Goal: Information Seeking & Learning: Learn about a topic

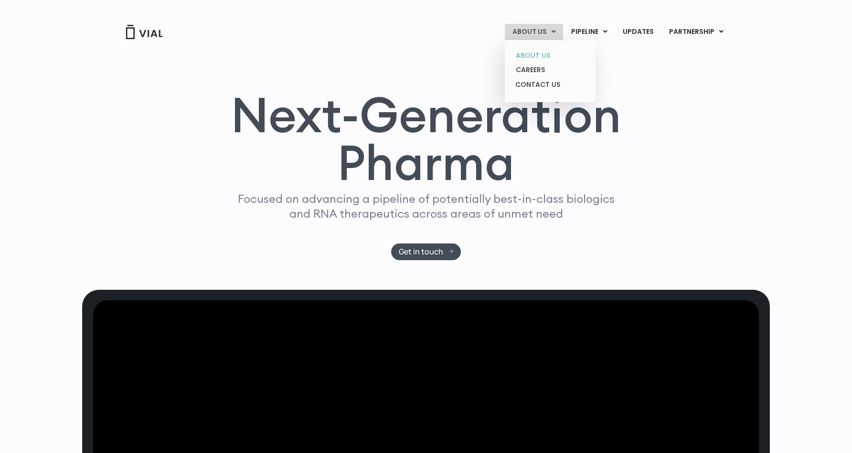
click at [532, 54] on link "ABOUT US" at bounding box center [550, 55] width 84 height 15
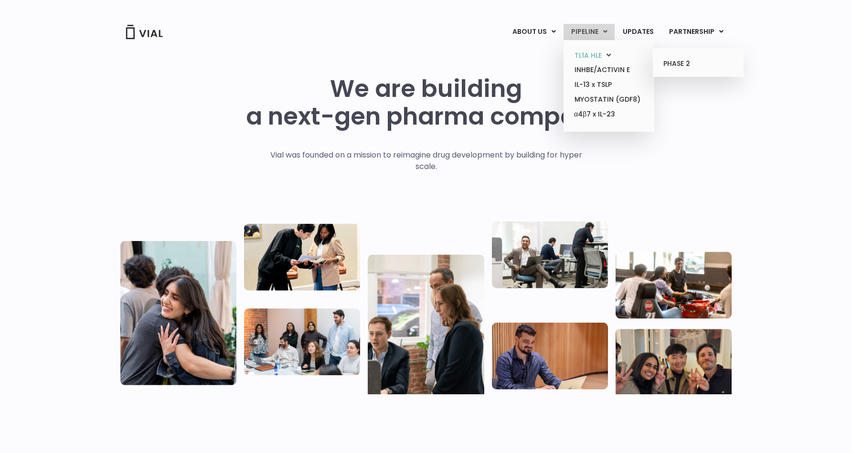
click at [601, 56] on link "TL1A HLE" at bounding box center [609, 55] width 84 height 15
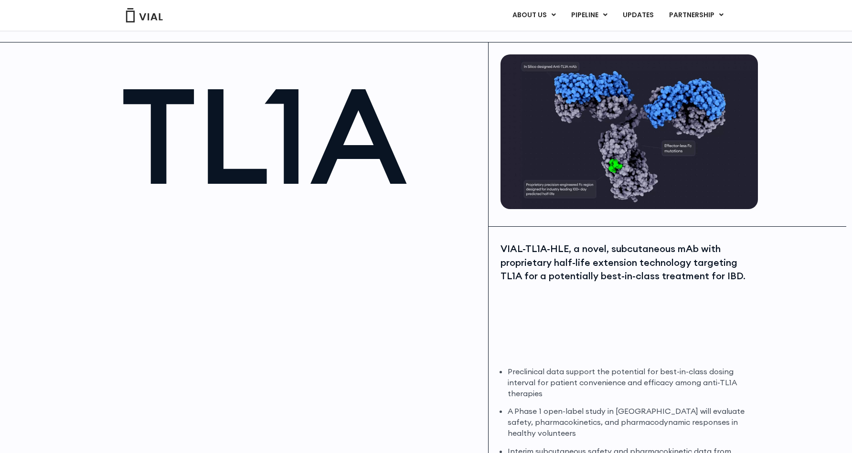
scroll to position [17, 0]
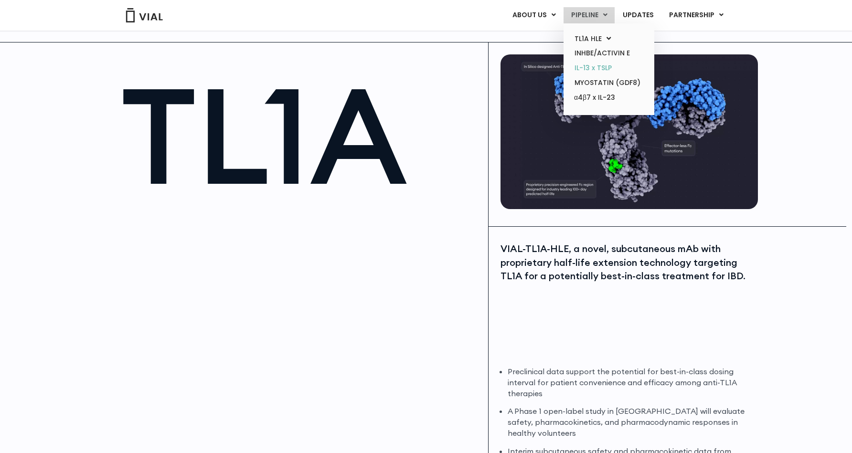
click at [598, 65] on link "IL-13 x TSLP" at bounding box center [609, 68] width 84 height 15
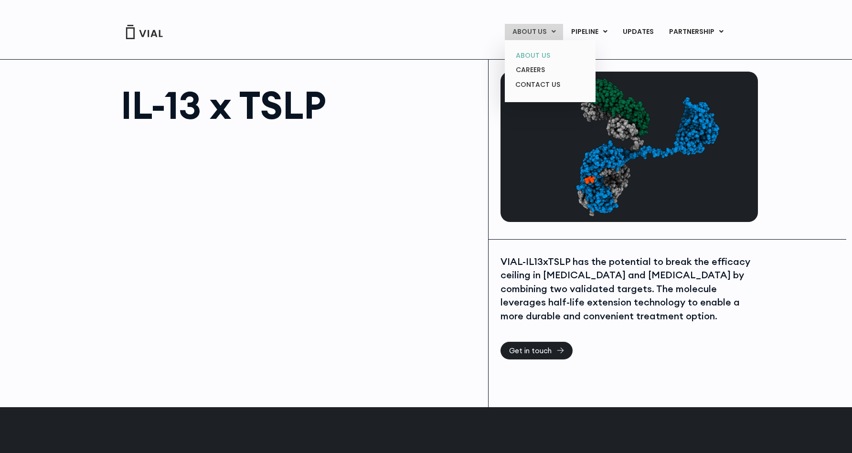
click at [541, 53] on link "ABOUT US" at bounding box center [550, 55] width 84 height 15
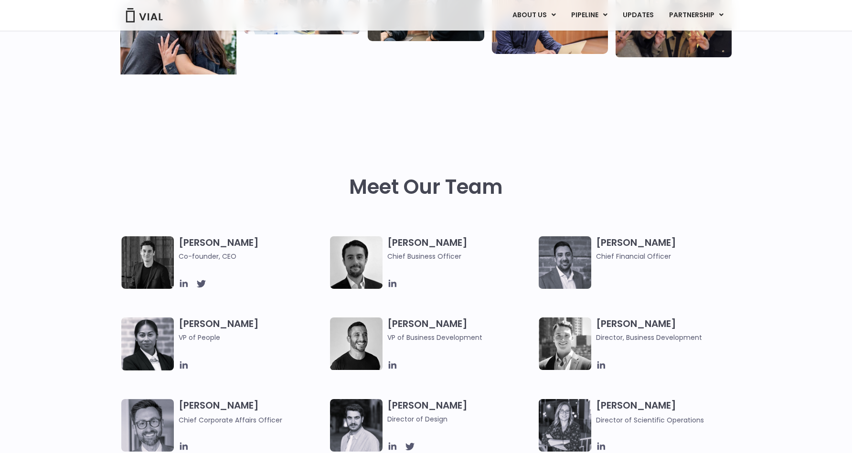
scroll to position [329, 0]
